Goal: Task Accomplishment & Management: Manage account settings

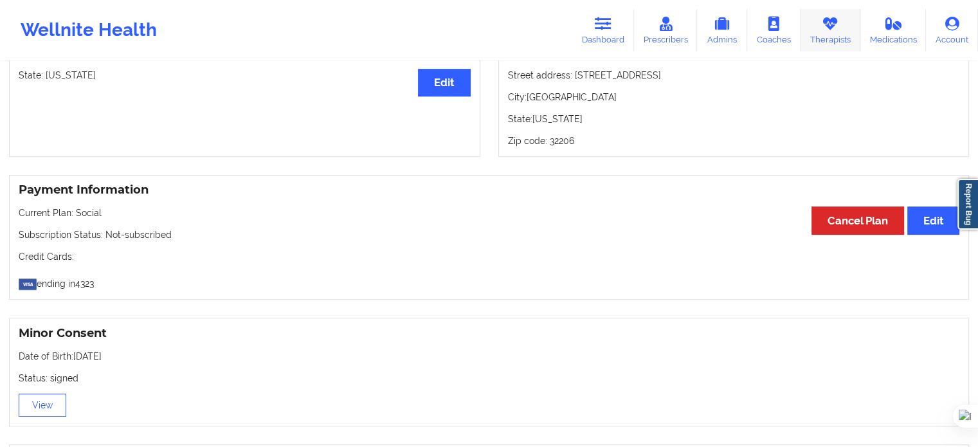
click at [844, 33] on link "Therapists" at bounding box center [831, 30] width 60 height 42
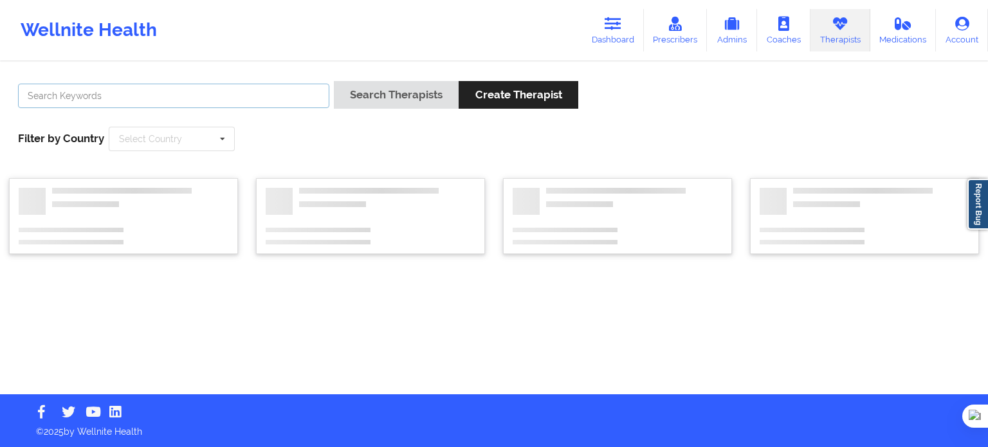
click at [237, 97] on input "text" at bounding box center [173, 96] width 311 height 24
paste input "[PERSON_NAME]"
type input "[PERSON_NAME]"
click at [390, 98] on button "Search Therapists" at bounding box center [396, 95] width 125 height 28
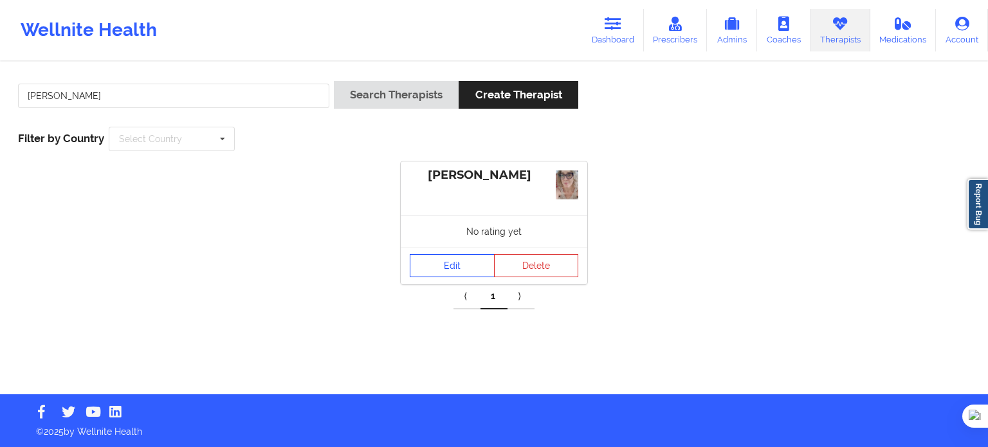
click at [441, 266] on link "Edit" at bounding box center [452, 265] width 85 height 23
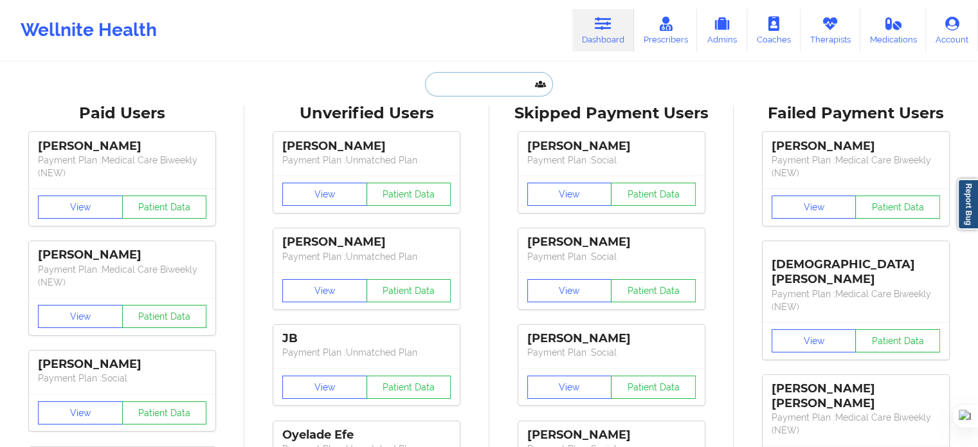
click at [463, 84] on input "text" at bounding box center [488, 84] width 127 height 24
paste input "Kathleen Cronin"
type input "Kathleen Cronin"
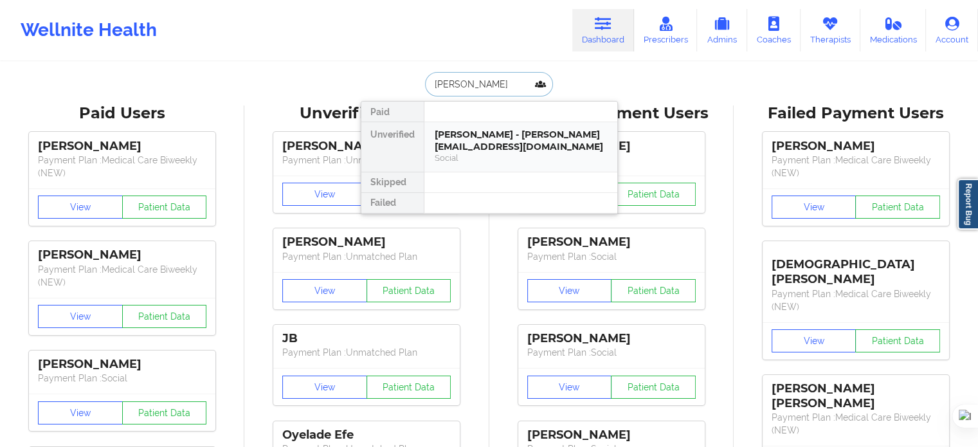
click at [490, 134] on div "Kathleen Cronin - croninlk@gmail.com" at bounding box center [521, 141] width 172 height 24
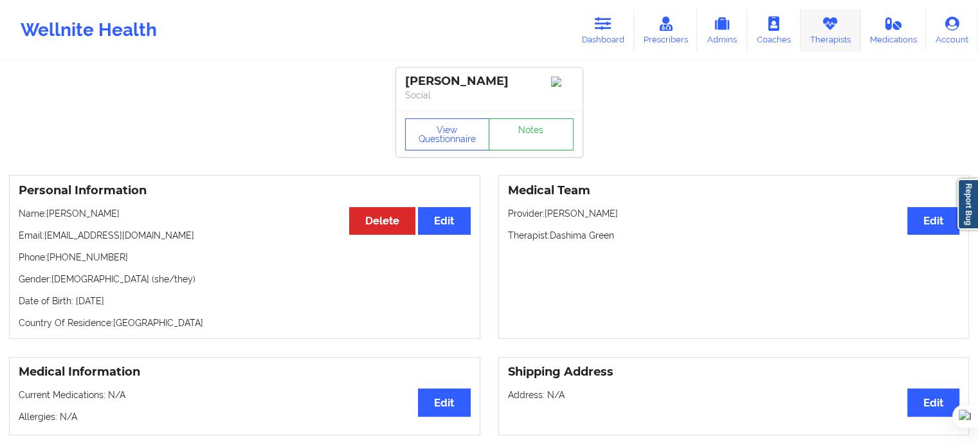
click at [830, 26] on icon at bounding box center [830, 24] width 17 height 14
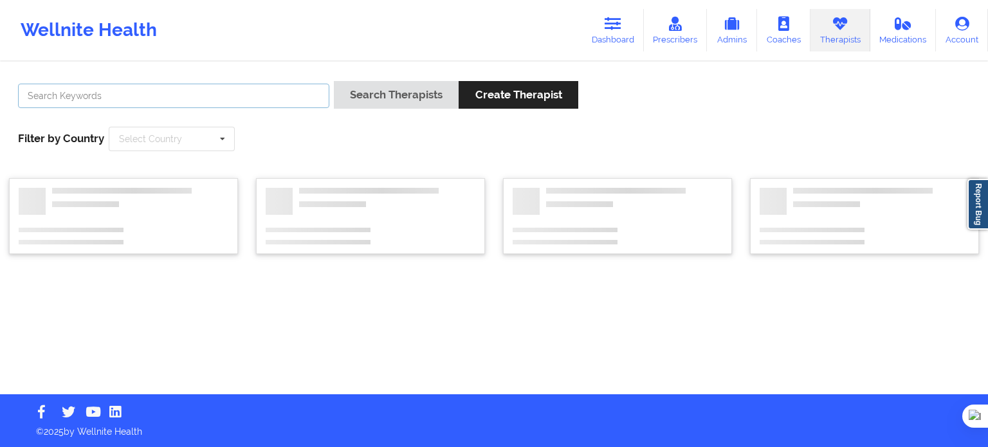
click at [257, 94] on input "text" at bounding box center [173, 96] width 311 height 24
paste input "Kathleen Cronin"
type input "Kathleen Cronin"
click at [379, 87] on button "Search Therapists" at bounding box center [396, 95] width 125 height 28
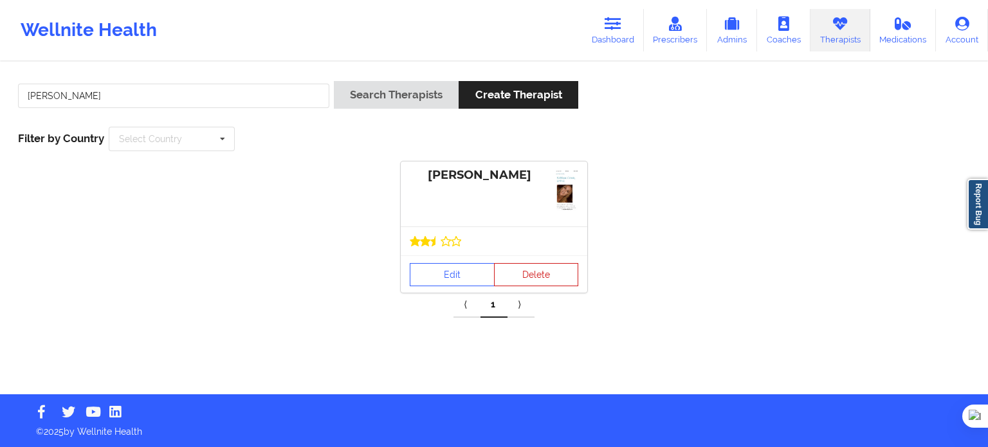
click at [531, 244] on div at bounding box center [494, 241] width 168 height 10
click at [462, 269] on link "Edit" at bounding box center [452, 274] width 85 height 23
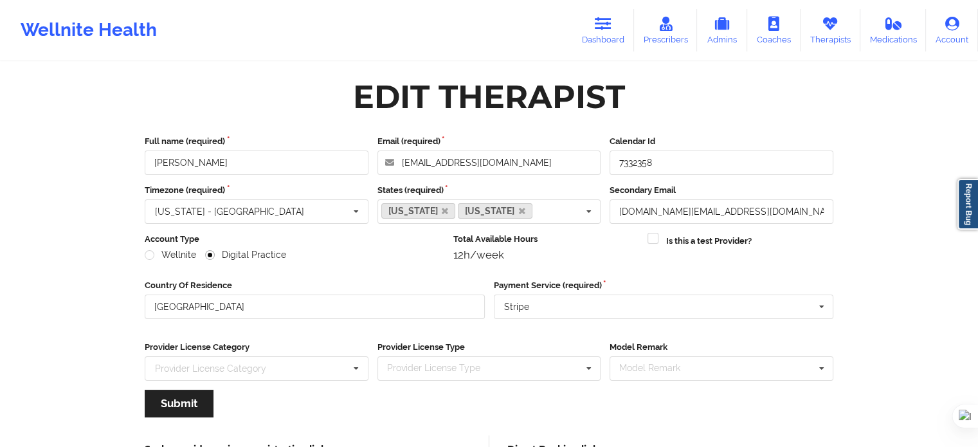
scroll to position [129, 0]
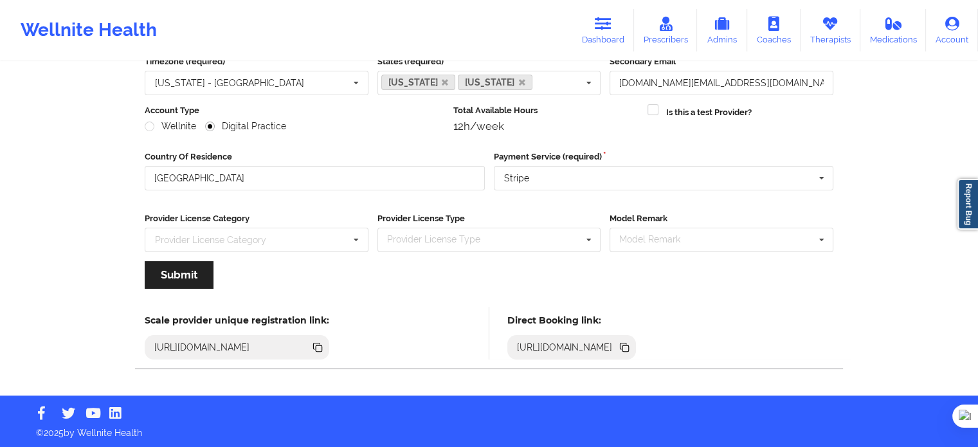
click at [629, 347] on icon at bounding box center [625, 348] width 6 height 6
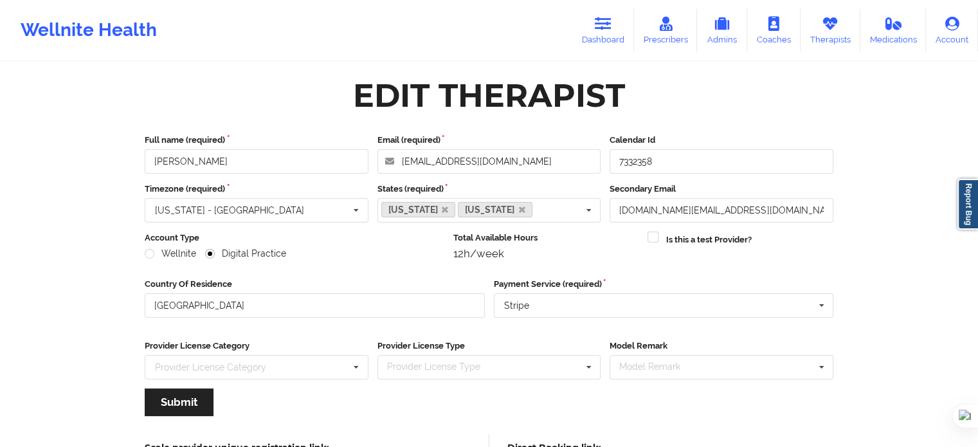
scroll to position [0, 0]
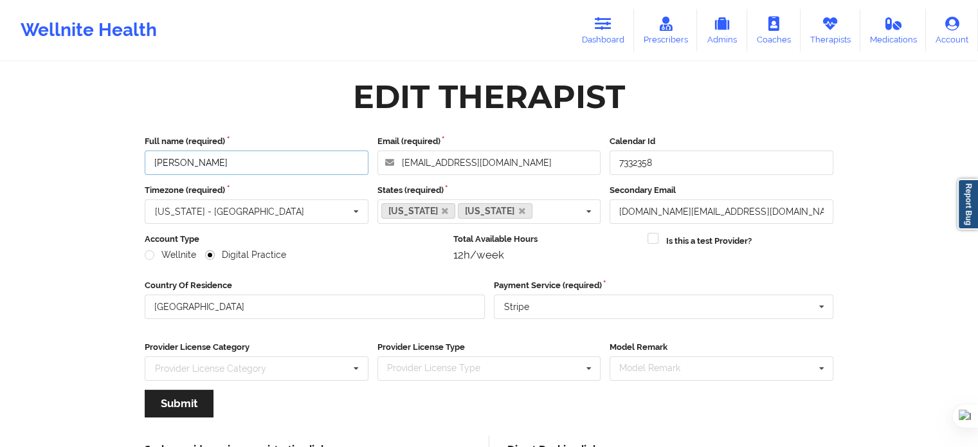
drag, startPoint x: 232, startPoint y: 163, endPoint x: 69, endPoint y: 163, distance: 162.7
click at [69, 163] on div "Wellnite Health Dashboard Prescribers Admins Coaches Therapists Medications Acc…" at bounding box center [489, 262] width 978 height 524
